Goal: Task Accomplishment & Management: Manage account settings

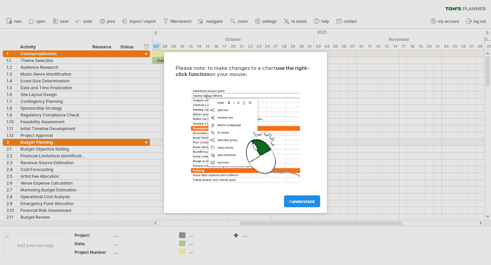
click at [298, 203] on span "I understand" at bounding box center [301, 201] width 25 height 5
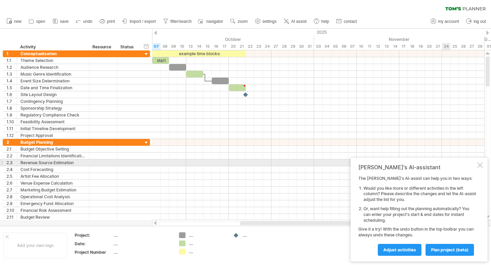
click at [479, 164] on div at bounding box center [479, 165] width 5 height 5
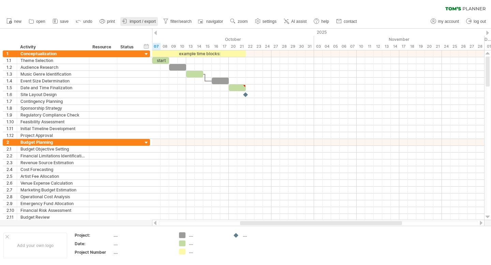
click at [134, 21] on span "import / export" at bounding box center [143, 21] width 26 height 5
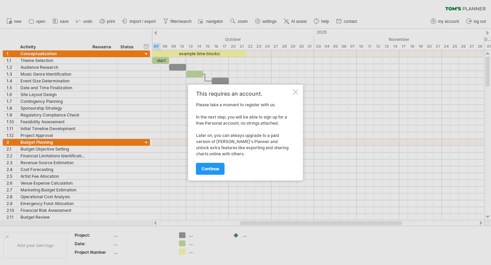
click at [296, 94] on div at bounding box center [295, 91] width 5 height 5
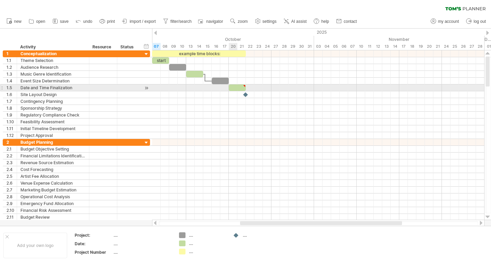
type textarea "**********"
click at [238, 89] on div at bounding box center [237, 88] width 17 height 6
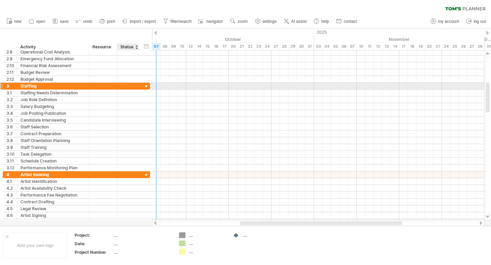
click at [146, 85] on div at bounding box center [146, 87] width 6 height 6
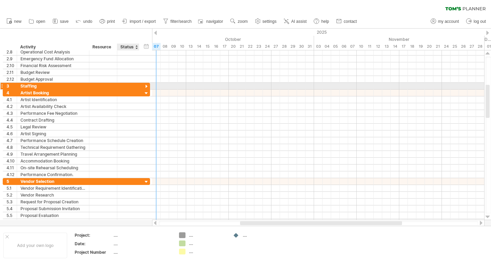
click at [146, 85] on div at bounding box center [146, 87] width 6 height 6
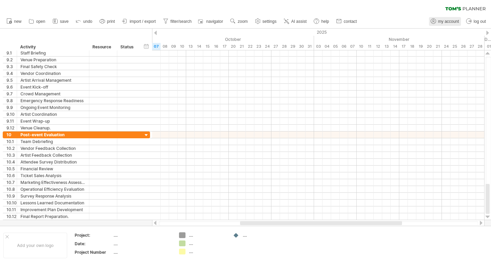
click at [443, 20] on span "my account" at bounding box center [448, 21] width 21 height 5
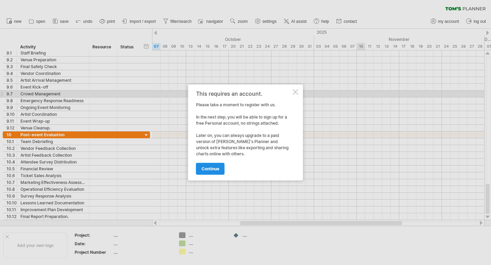
click at [207, 172] on link "continue" at bounding box center [210, 169] width 29 height 12
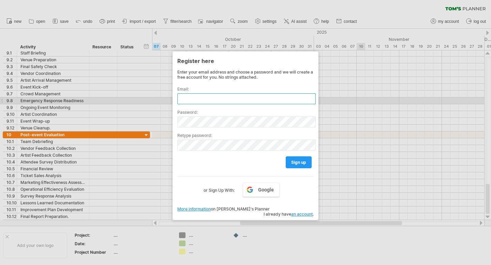
click at [212, 97] on input "text" at bounding box center [246, 98] width 138 height 11
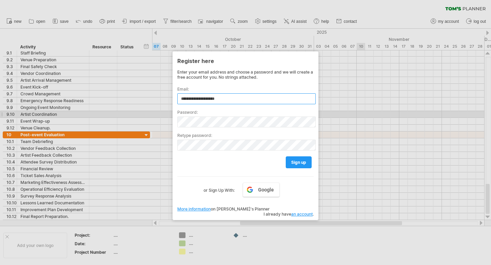
type input "**********"
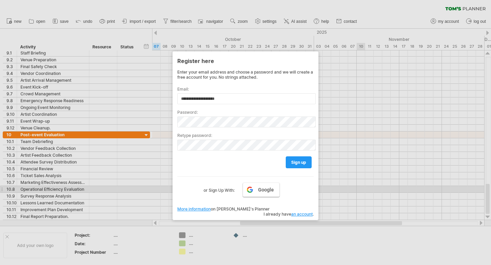
click at [262, 191] on span "Google" at bounding box center [266, 189] width 16 height 5
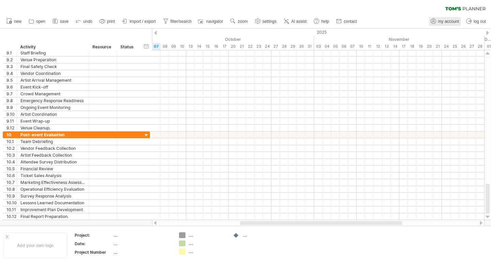
click at [436, 19] on icon at bounding box center [433, 21] width 7 height 7
type input "**********"
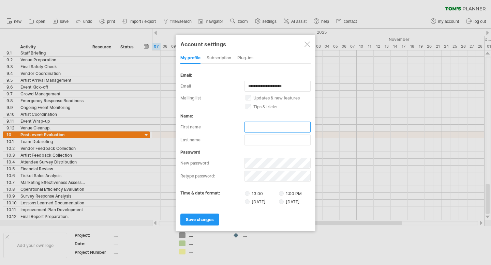
click at [259, 124] on input "text" at bounding box center [277, 127] width 66 height 11
type input "********"
type input "*******"
click at [263, 217] on div "save changes" at bounding box center [245, 216] width 130 height 17
click at [195, 212] on div "save changes" at bounding box center [245, 216] width 130 height 17
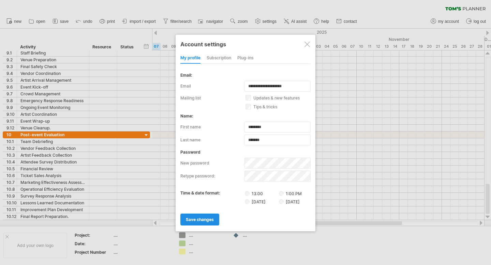
click at [196, 214] on link "save changes" at bounding box center [199, 220] width 39 height 12
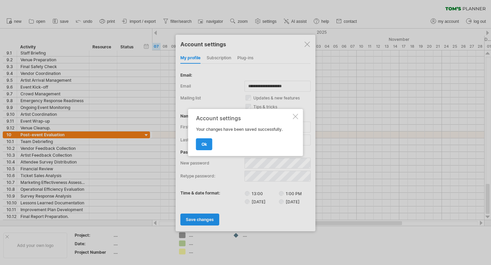
click at [204, 146] on span "ok" at bounding box center [203, 144] width 5 height 5
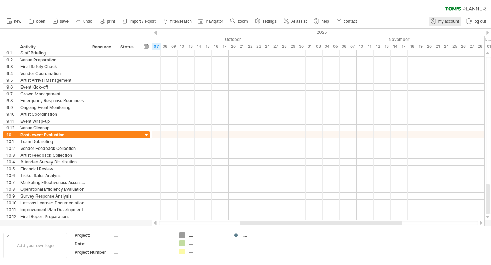
click at [444, 25] on link "my account" at bounding box center [445, 21] width 32 height 9
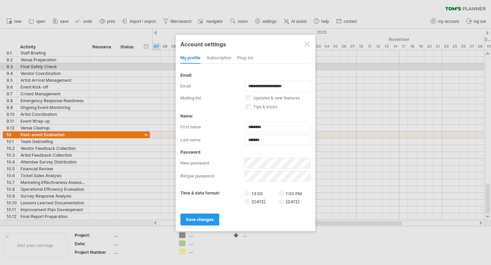
click at [216, 58] on div "subscription" at bounding box center [219, 58] width 25 height 11
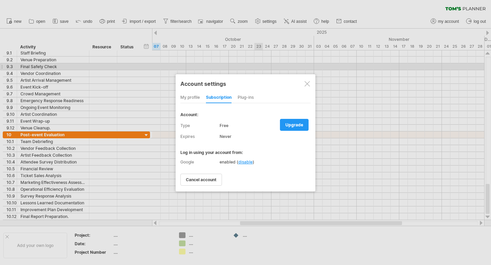
click at [247, 96] on div "Plug-ins" at bounding box center [246, 97] width 16 height 11
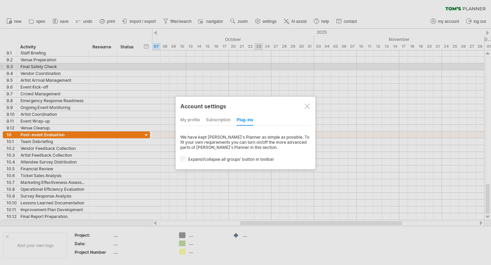
click at [190, 121] on div "my profile" at bounding box center [189, 120] width 19 height 11
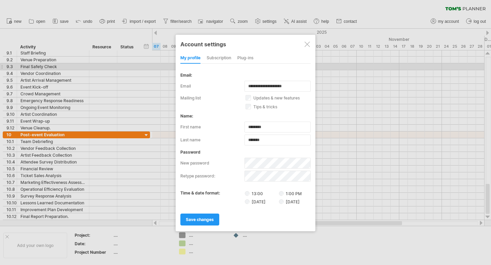
click at [307, 42] on div at bounding box center [306, 44] width 5 height 5
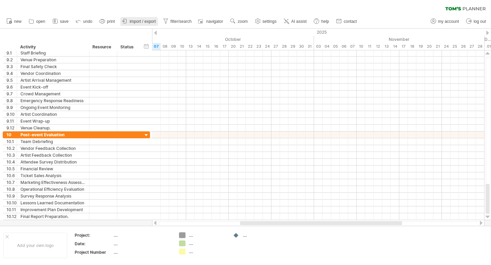
click at [132, 21] on span "import / export" at bounding box center [143, 21] width 26 height 5
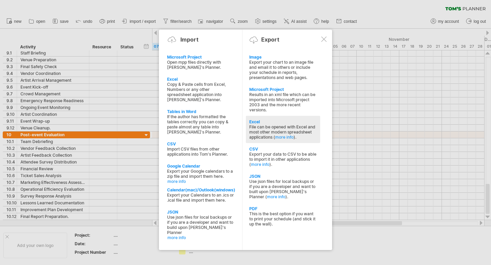
click at [261, 127] on div "File can be opened with Excel and most other modern spreadsheet applications ( …" at bounding box center [282, 131] width 67 height 15
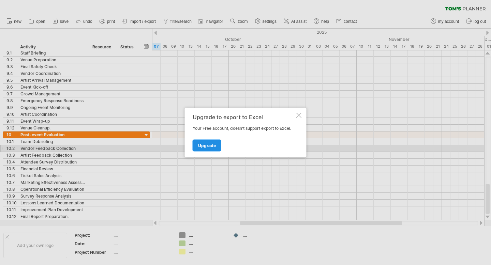
click at [203, 145] on span "Upgrade" at bounding box center [207, 145] width 18 height 5
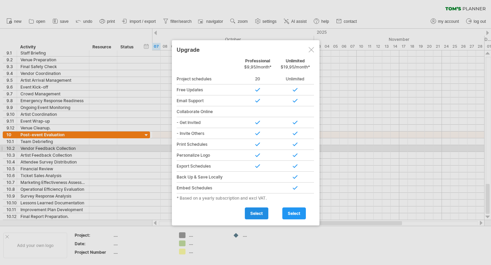
click at [255, 213] on span "select" at bounding box center [256, 213] width 13 height 5
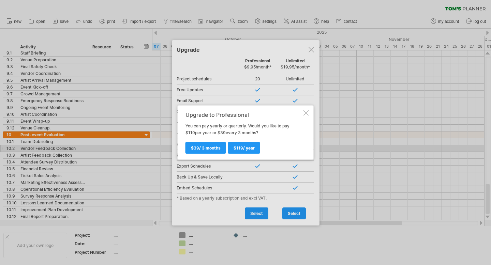
click at [307, 111] on div at bounding box center [305, 112] width 5 height 5
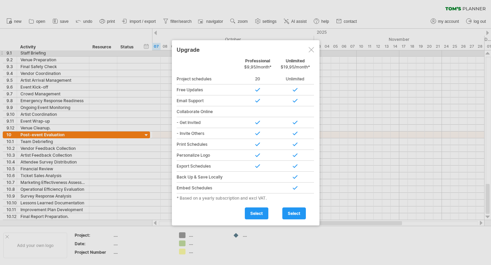
click at [310, 48] on div at bounding box center [311, 49] width 5 height 5
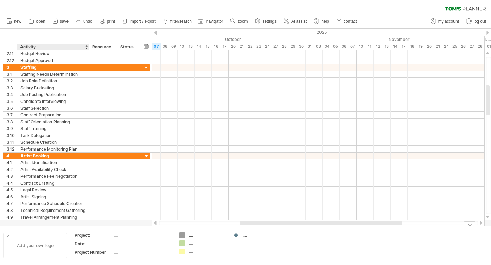
click at [41, 243] on div "Add your own logo" at bounding box center [35, 246] width 64 height 26
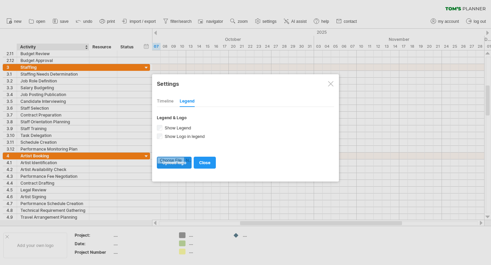
click at [171, 162] on input "file" at bounding box center [174, 162] width 34 height 11
type input "**********"
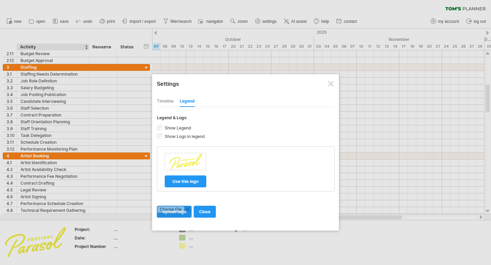
click at [176, 213] on input "file" at bounding box center [174, 211] width 34 height 11
click at [206, 213] on span "close" at bounding box center [204, 211] width 11 height 5
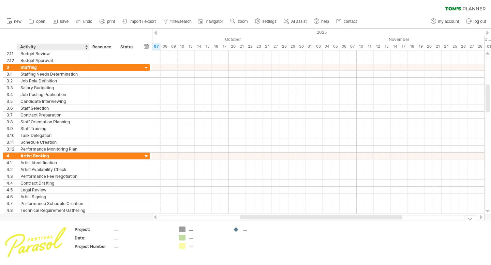
click at [22, 245] on img at bounding box center [35, 242] width 63 height 31
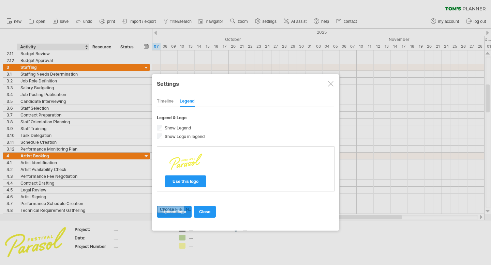
click at [170, 212] on input "file" at bounding box center [174, 211] width 34 height 11
type input "**********"
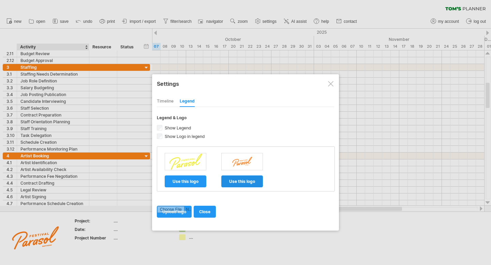
click at [241, 183] on span "use this logo" at bounding box center [242, 181] width 26 height 5
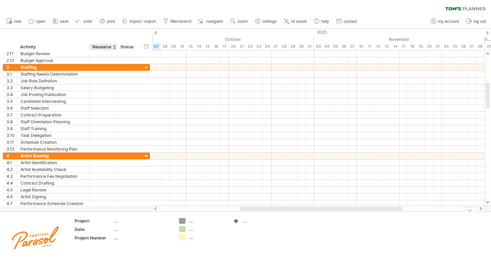
click at [116, 221] on div "...." at bounding box center [142, 221] width 57 height 6
type input "**********"
click at [129, 231] on div "...." at bounding box center [142, 230] width 57 height 6
type input "**********"
click at [159, 220] on div "Festival Parasol 2026" at bounding box center [142, 221] width 57 height 6
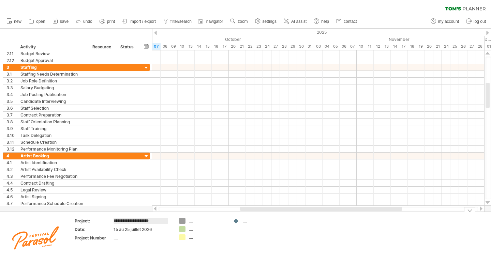
drag, startPoint x: 144, startPoint y: 221, endPoint x: 180, endPoint y: 216, distance: 36.4
click at [172, 221] on table "**********" at bounding box center [123, 231] width 98 height 26
type input "**********"
click at [139, 238] on div "...." at bounding box center [142, 238] width 57 height 6
click at [143, 252] on td "Project: Festival Parasol Date: 15 au 25 juillet 2026 Project Number" at bounding box center [123, 238] width 105 height 41
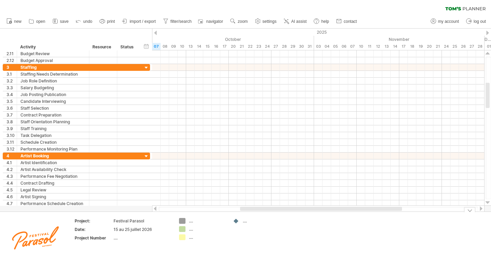
click at [193, 219] on div "...." at bounding box center [207, 221] width 37 height 6
click at [182, 223] on div "Trying to reach [DOMAIN_NAME] Connected again... processing file clear filter" at bounding box center [245, 132] width 491 height 265
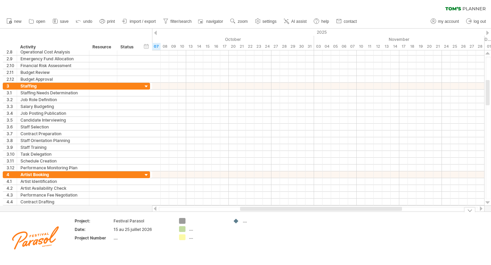
click at [182, 230] on div "Trying to reach [DOMAIN_NAME] Connected again... processing file clear filter" at bounding box center [245, 132] width 491 height 265
click at [319, 19] on circle at bounding box center [316, 21] width 5 height 5
click at [187, 219] on div at bounding box center [202, 221] width 47 height 6
click at [182, 221] on div "Trying to reach [DOMAIN_NAME] Connected again... processing file clear filter" at bounding box center [245, 132] width 491 height 265
click at [195, 221] on div at bounding box center [207, 221] width 37 height 6
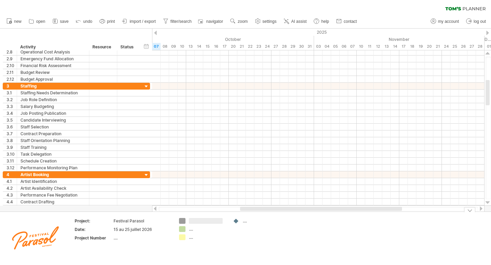
click at [182, 221] on div "Trying to reach [DOMAIN_NAME] Connected again... processing file clear filter" at bounding box center [245, 132] width 491 height 265
click at [197, 222] on div at bounding box center [207, 221] width 37 height 6
type input "*******"
click at [199, 225] on td "******* .... ...." at bounding box center [203, 238] width 54 height 41
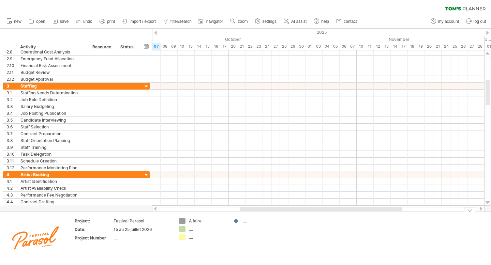
click at [197, 229] on div "...." at bounding box center [207, 229] width 37 height 6
type input "********"
click at [200, 235] on div "...." at bounding box center [207, 238] width 37 height 6
type input "********"
click at [215, 257] on td "À faire Complété ********" at bounding box center [203, 238] width 54 height 41
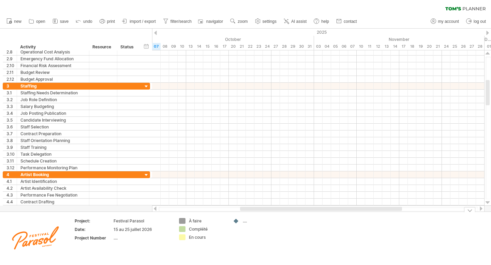
click at [233, 221] on div "Trying to reach [DOMAIN_NAME] Connected again... processing file clear filter" at bounding box center [245, 132] width 491 height 265
click at [247, 222] on div "...." at bounding box center [261, 221] width 37 height 6
click at [116, 257] on td "Project: Festival Parasol Date: 15 au 25 juillet 2026 Project Number ...." at bounding box center [123, 238] width 105 height 41
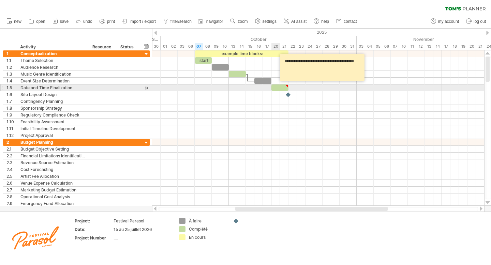
click at [279, 89] on div at bounding box center [279, 88] width 17 height 6
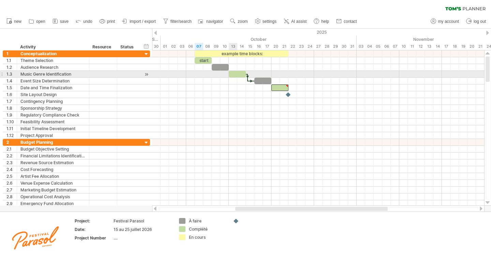
click at [235, 73] on div at bounding box center [237, 74] width 17 height 6
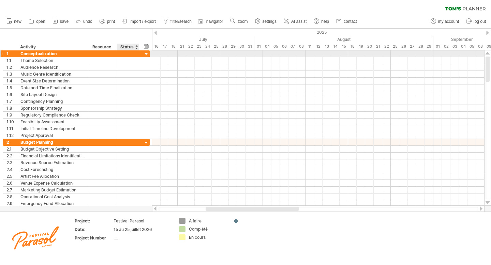
click at [147, 54] on div at bounding box center [146, 54] width 6 height 6
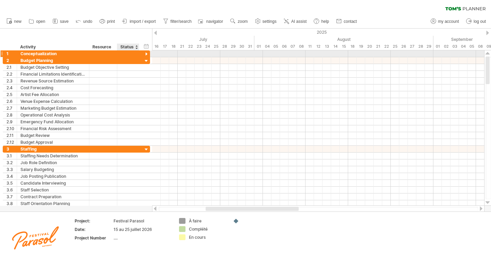
click at [146, 54] on div at bounding box center [146, 54] width 6 height 6
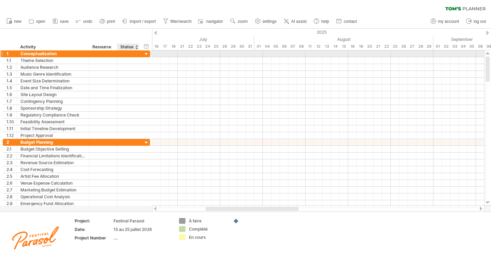
click at [146, 54] on div at bounding box center [146, 54] width 6 height 6
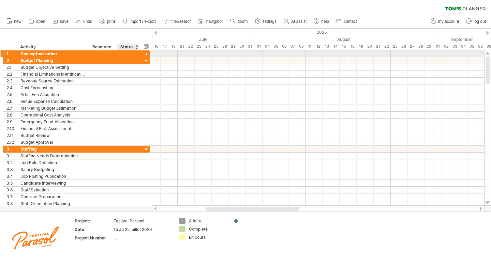
click at [146, 54] on div at bounding box center [146, 54] width 6 height 6
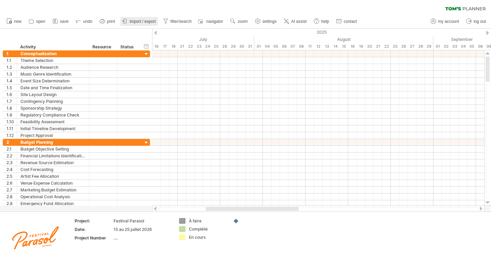
click at [144, 19] on span "import / export" at bounding box center [143, 21] width 26 height 5
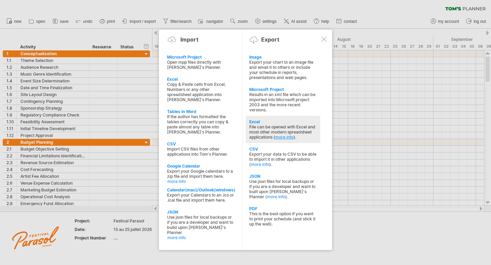
click at [284, 135] on link "more info" at bounding box center [284, 137] width 18 height 5
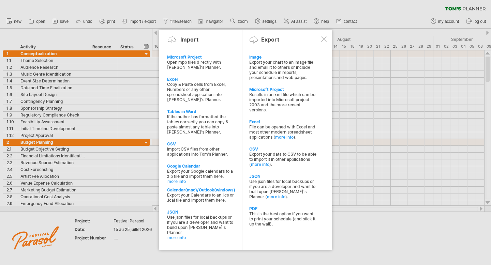
click at [184, 7] on div at bounding box center [245, 132] width 491 height 265
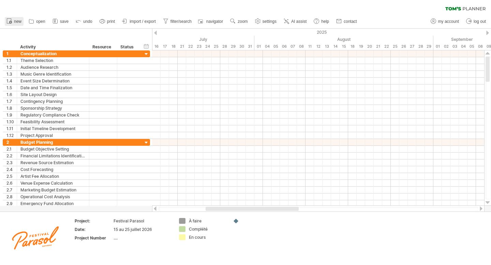
click at [10, 23] on icon at bounding box center [10, 21] width 1 height 1
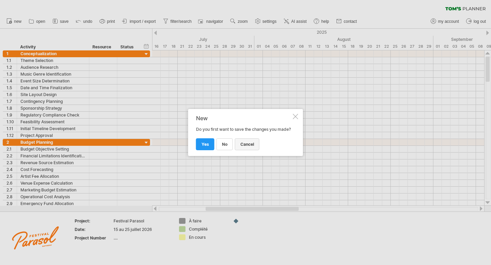
click at [247, 145] on span "cancel" at bounding box center [247, 144] width 14 height 5
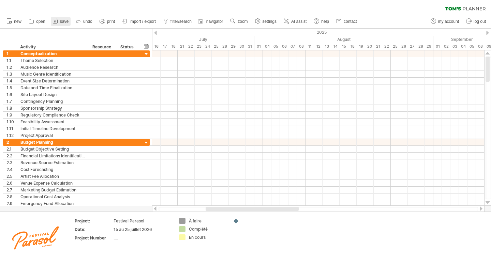
click at [60, 21] on span "save" at bounding box center [64, 21] width 9 height 5
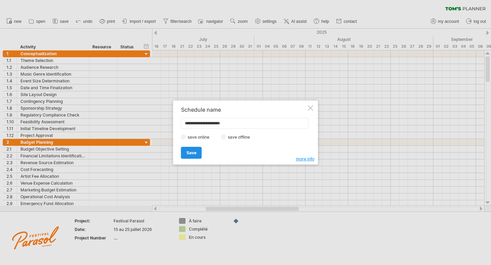
type input "**********"
click at [191, 156] on link "Save" at bounding box center [191, 153] width 21 height 12
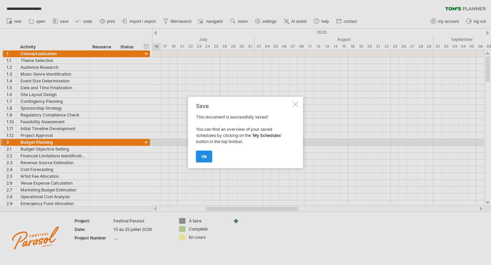
click at [206, 155] on span "ok" at bounding box center [203, 156] width 5 height 5
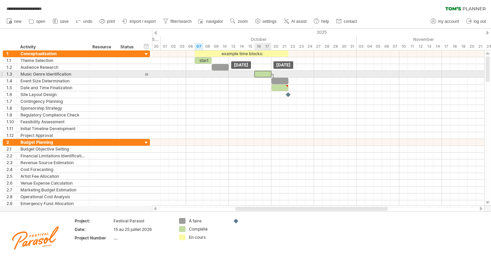
drag, startPoint x: 239, startPoint y: 74, endPoint x: 267, endPoint y: 73, distance: 27.3
click at [267, 73] on div at bounding box center [262, 74] width 17 height 6
click at [260, 74] on div at bounding box center [262, 74] width 17 height 6
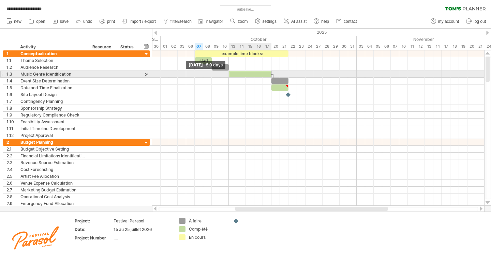
drag, startPoint x: 254, startPoint y: 74, endPoint x: 230, endPoint y: 75, distance: 24.6
click at [230, 75] on span at bounding box center [228, 74] width 3 height 6
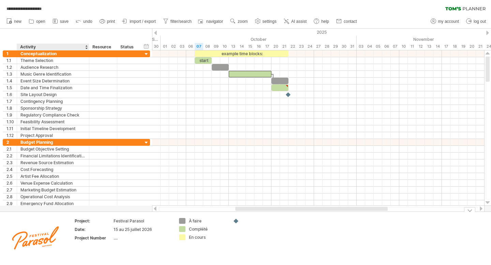
click at [28, 241] on img at bounding box center [35, 238] width 63 height 40
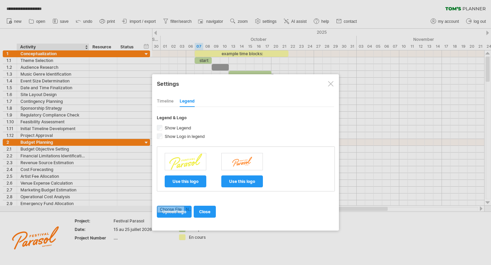
click at [160, 100] on div "Timeline" at bounding box center [165, 101] width 17 height 11
select select "*"
select select "**"
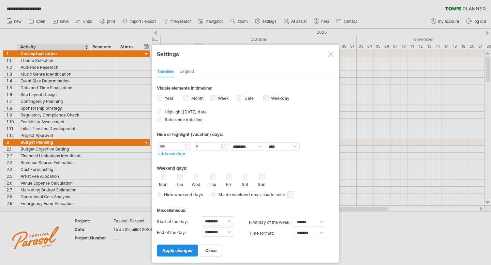
click at [170, 249] on span "apply changes" at bounding box center [177, 250] width 30 height 5
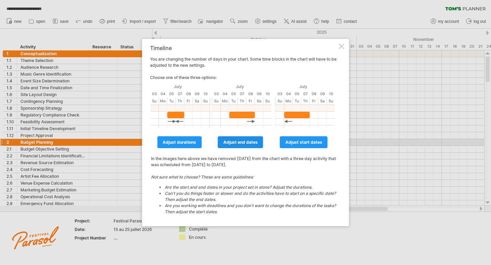
click at [231, 140] on span "adjust end dates" at bounding box center [240, 142] width 34 height 5
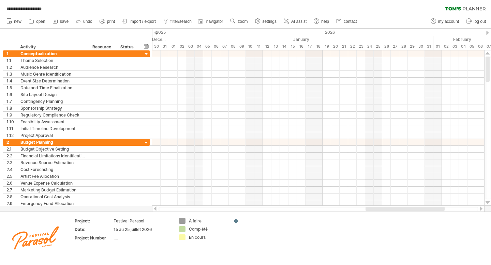
click at [96, 6] on div "**********" at bounding box center [245, 7] width 491 height 14
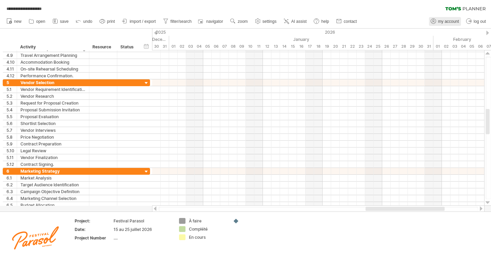
click at [436, 21] on icon at bounding box center [433, 21] width 7 height 7
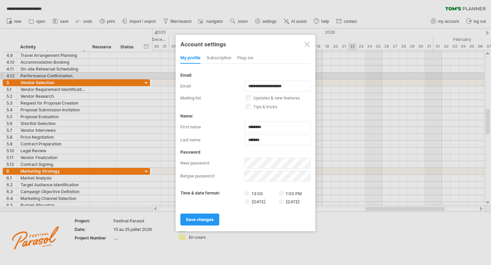
click at [217, 58] on div "subscription" at bounding box center [219, 58] width 25 height 11
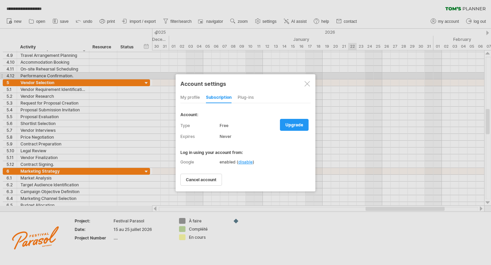
click at [245, 161] on span "disable" at bounding box center [245, 162] width 14 height 5
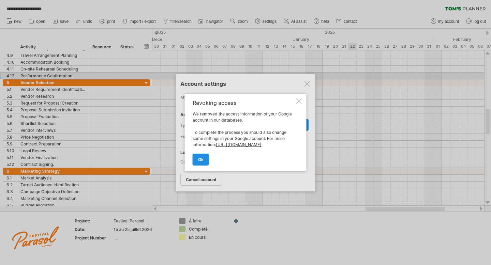
click at [195, 164] on link "ok" at bounding box center [201, 160] width 16 height 12
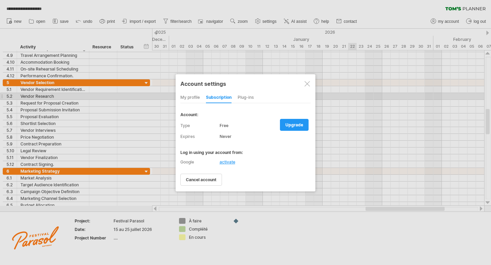
click at [189, 97] on div "my profile" at bounding box center [189, 97] width 19 height 11
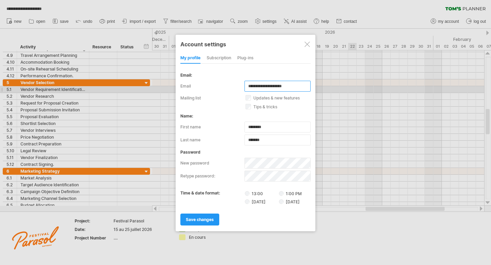
drag, startPoint x: 297, startPoint y: 87, endPoint x: 220, endPoint y: 87, distance: 77.0
click at [220, 87] on div "**********" at bounding box center [245, 86] width 130 height 11
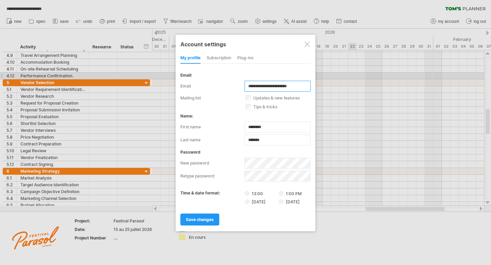
type input "**********"
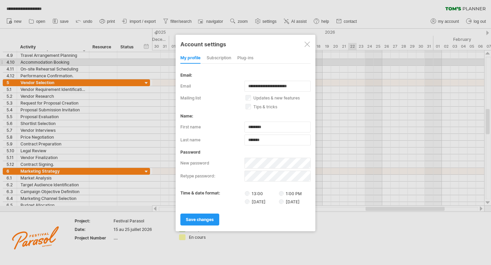
click at [280, 63] on div "my profile subscription Plug-ins subscription members charts We have kept [PERS…" at bounding box center [245, 139] width 130 height 172
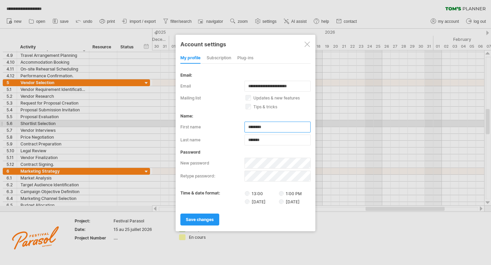
drag, startPoint x: 285, startPoint y: 127, endPoint x: 236, endPoint y: 124, distance: 49.2
click at [236, 124] on div "first name ********" at bounding box center [245, 127] width 130 height 11
click at [236, 124] on label "first name" at bounding box center [212, 127] width 64 height 11
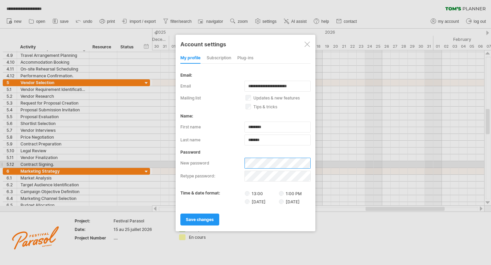
click at [230, 160] on div "new password" at bounding box center [245, 163] width 130 height 11
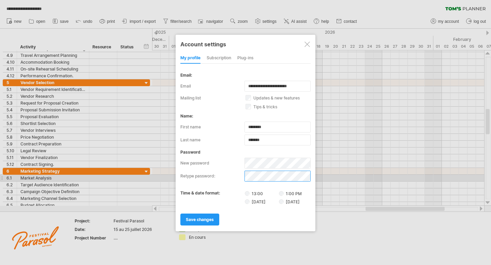
click at [230, 177] on div "retype password:" at bounding box center [245, 175] width 130 height 13
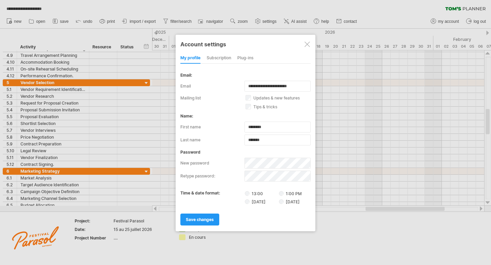
click at [265, 221] on div "save changes" at bounding box center [245, 216] width 130 height 17
click at [192, 220] on span "save changes" at bounding box center [200, 219] width 28 height 5
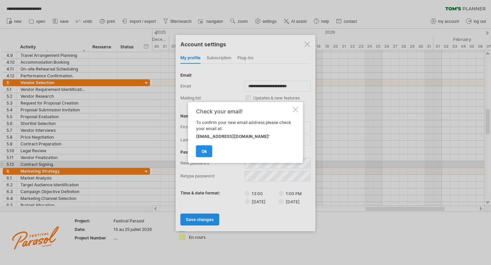
click at [199, 150] on link "ok" at bounding box center [204, 152] width 16 height 12
